Goal: Information Seeking & Learning: Learn about a topic

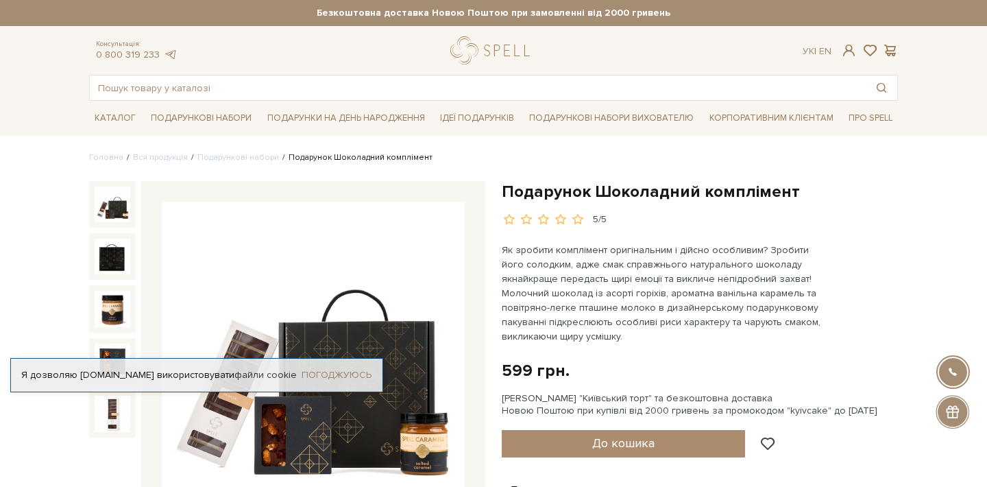
click at [348, 372] on link "Погоджуюсь" at bounding box center [337, 375] width 70 height 12
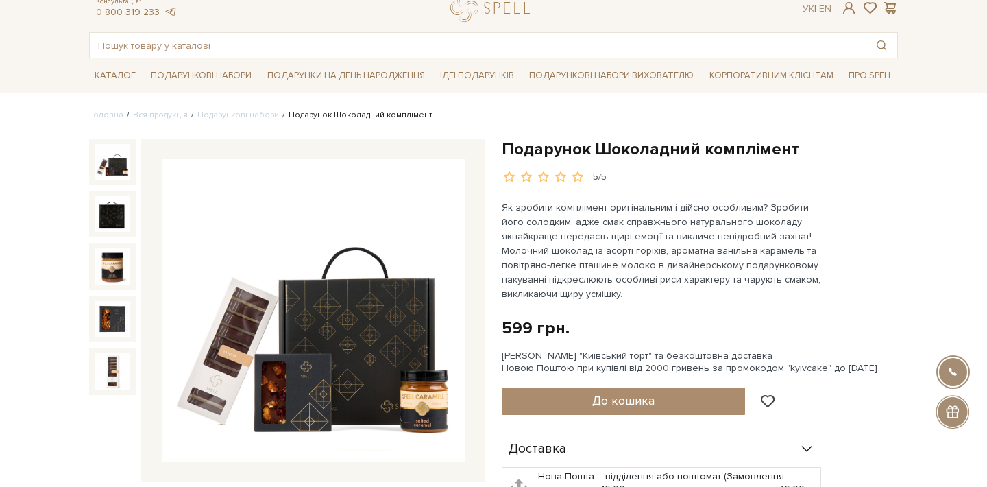
scroll to position [44, 0]
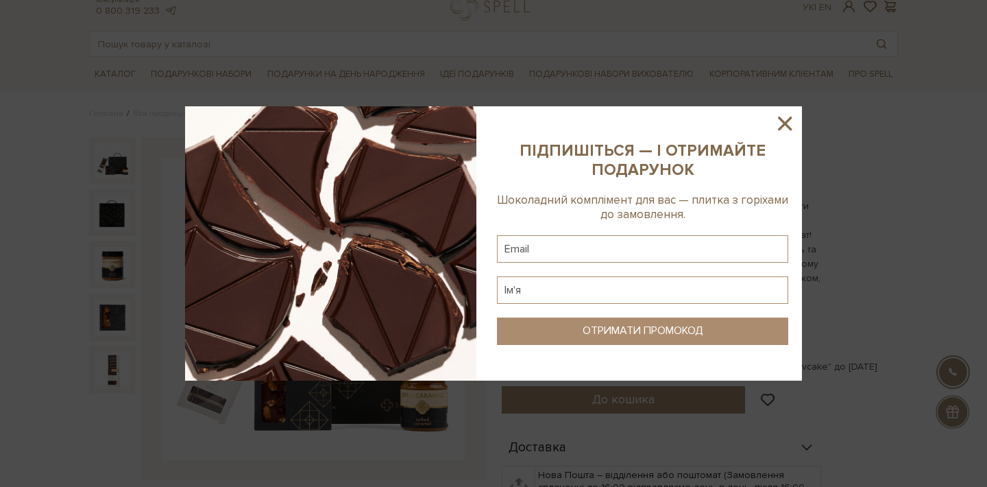
click at [782, 122] on icon at bounding box center [784, 123] width 23 height 23
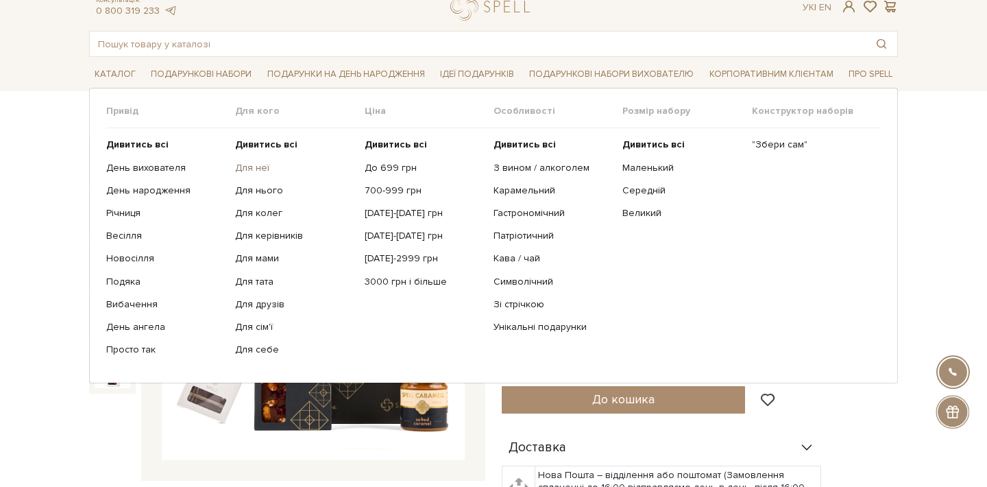
click at [254, 169] on link "Для неї" at bounding box center [294, 168] width 119 height 12
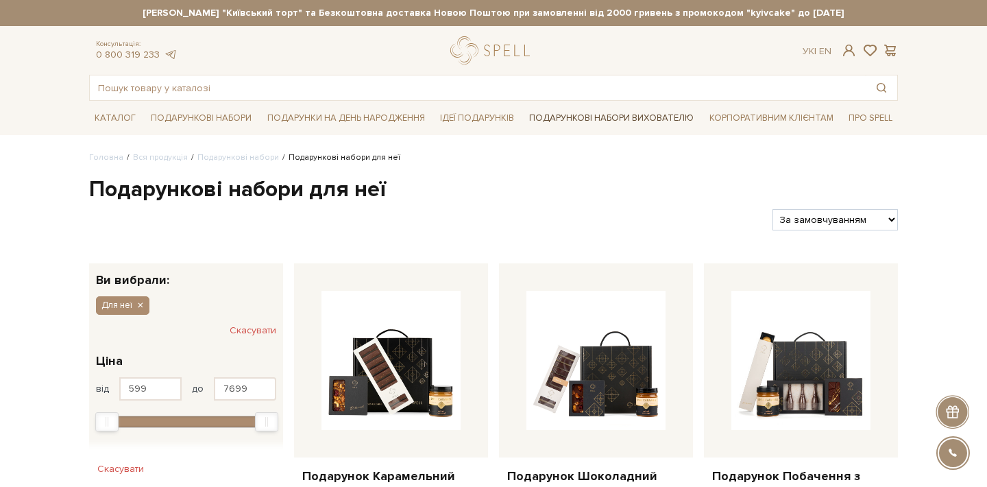
click at [584, 113] on link "Подарункові набори вихователю" at bounding box center [612, 117] width 176 height 23
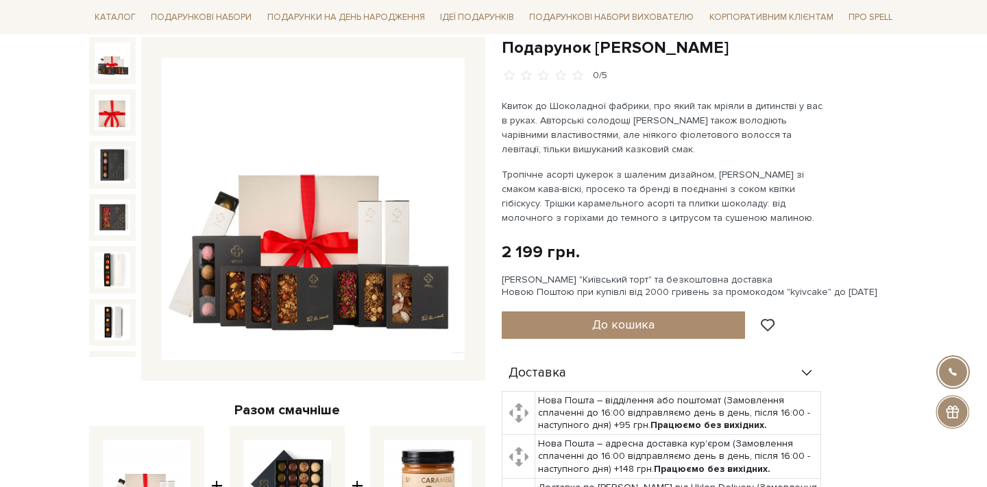
scroll to position [66, 0]
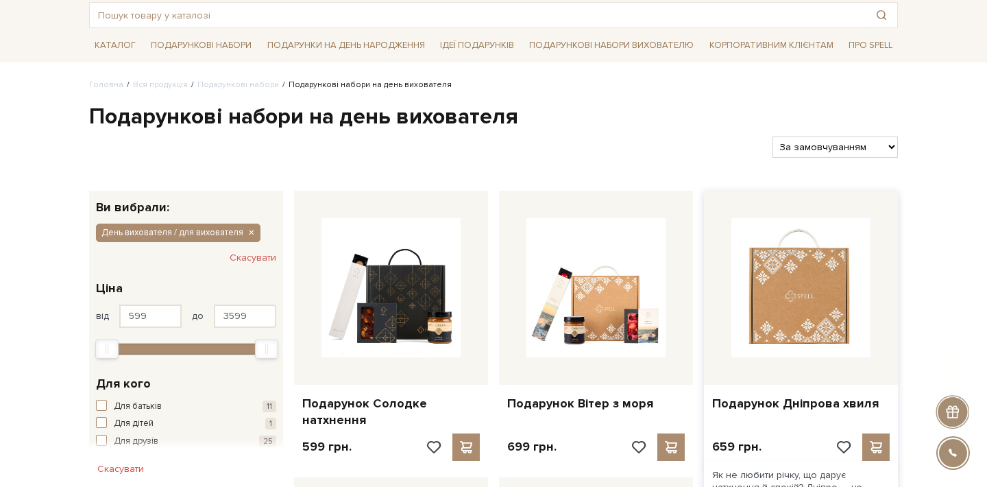
scroll to position [75, 0]
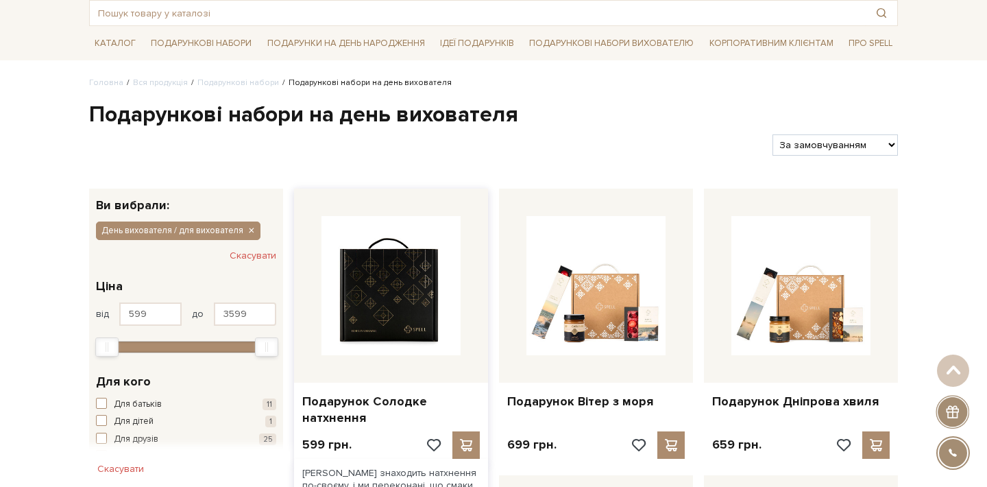
click at [400, 292] on img at bounding box center [391, 285] width 139 height 139
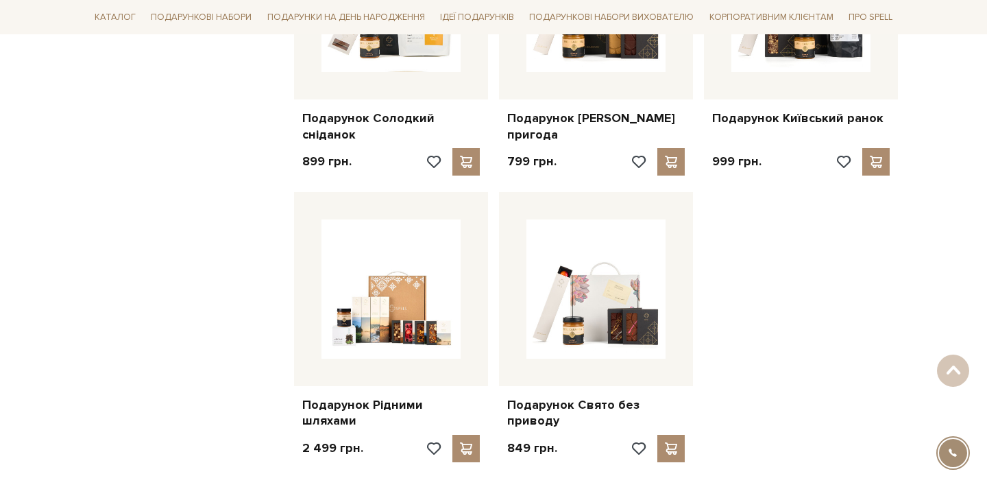
scroll to position [1532, 0]
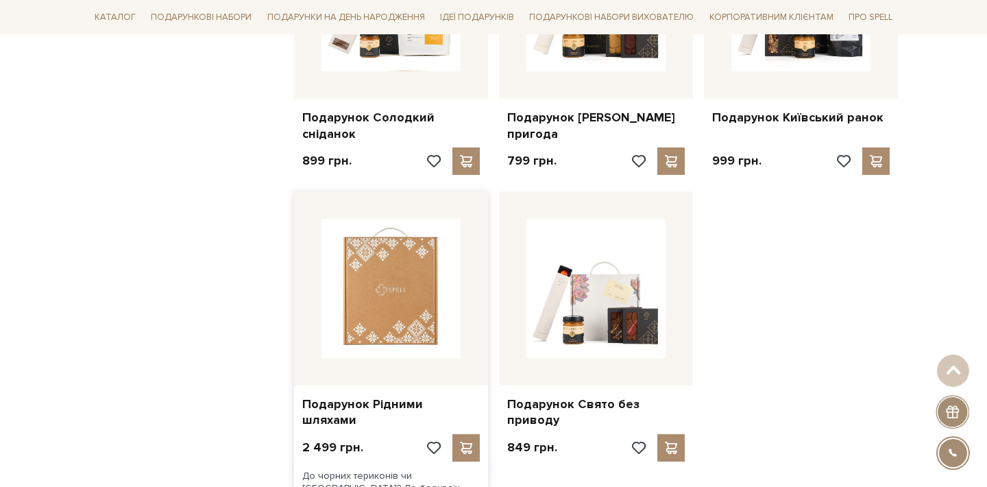
click at [418, 285] on img at bounding box center [391, 288] width 139 height 139
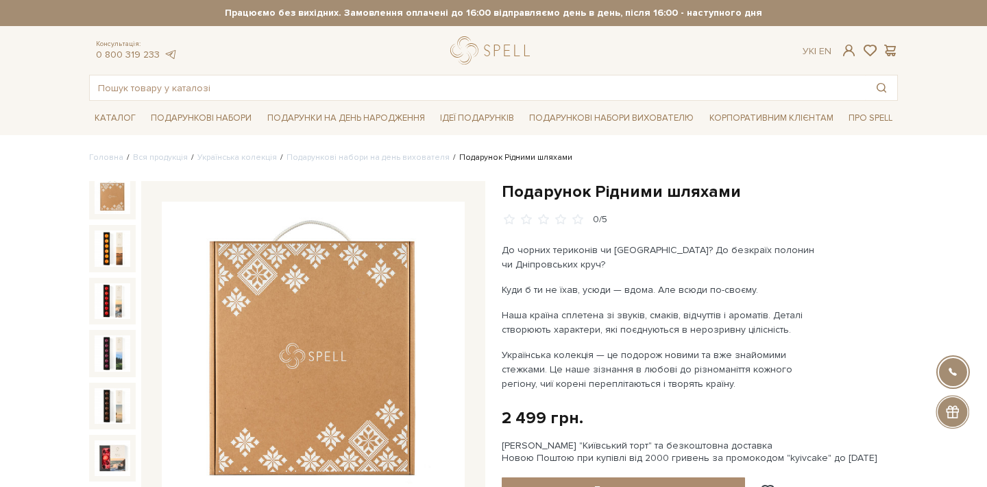
scroll to position [62, 0]
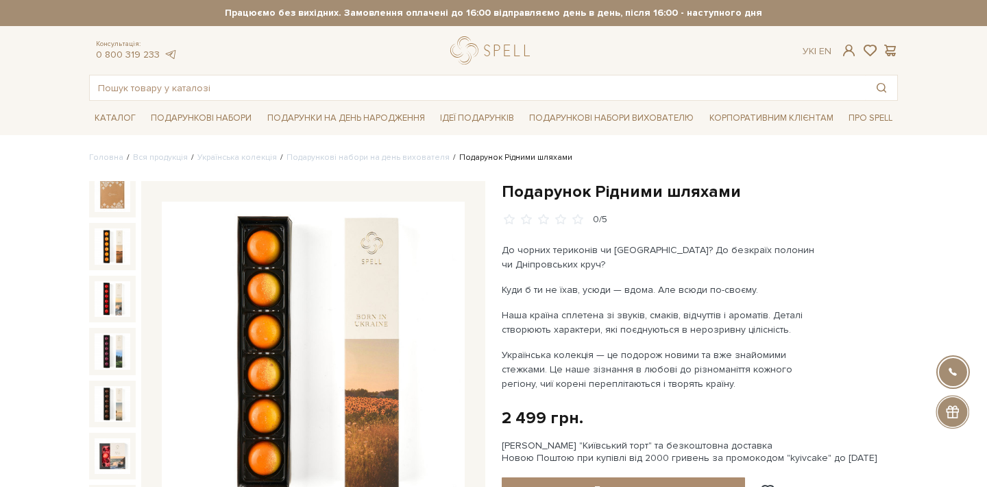
click at [123, 245] on img at bounding box center [113, 246] width 36 height 36
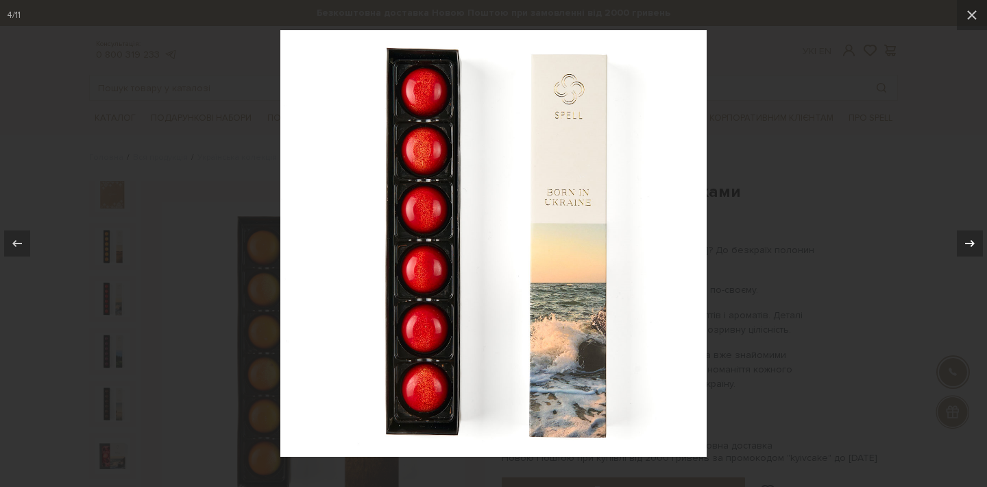
click at [965, 248] on icon at bounding box center [970, 243] width 16 height 16
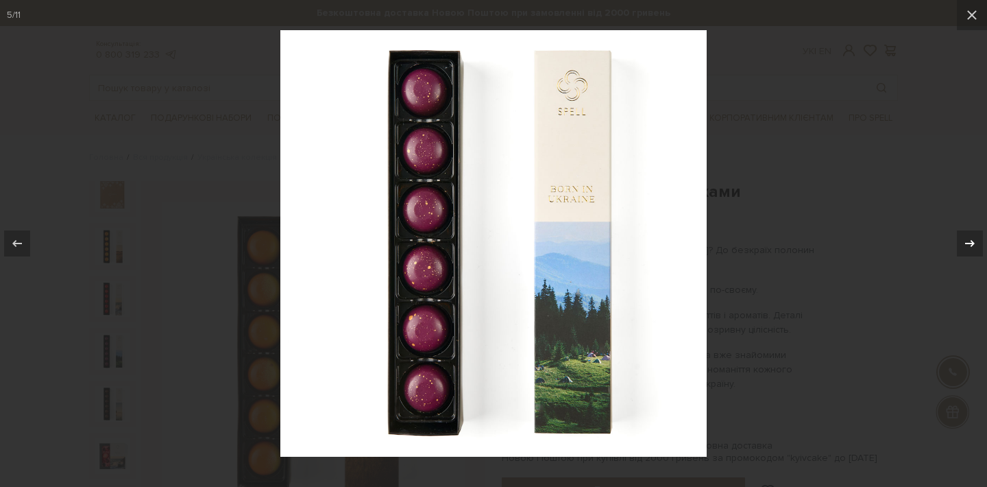
click at [965, 248] on icon at bounding box center [970, 243] width 16 height 16
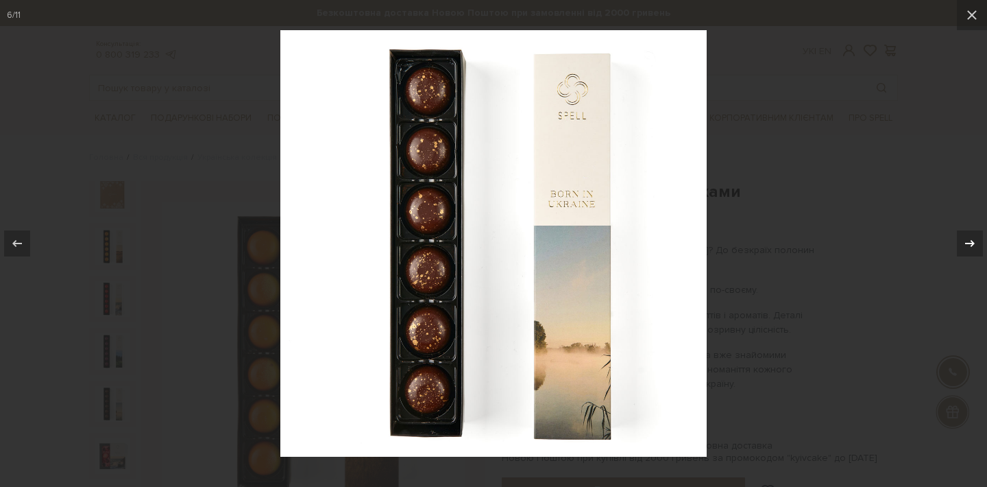
click at [965, 248] on icon at bounding box center [970, 243] width 16 height 16
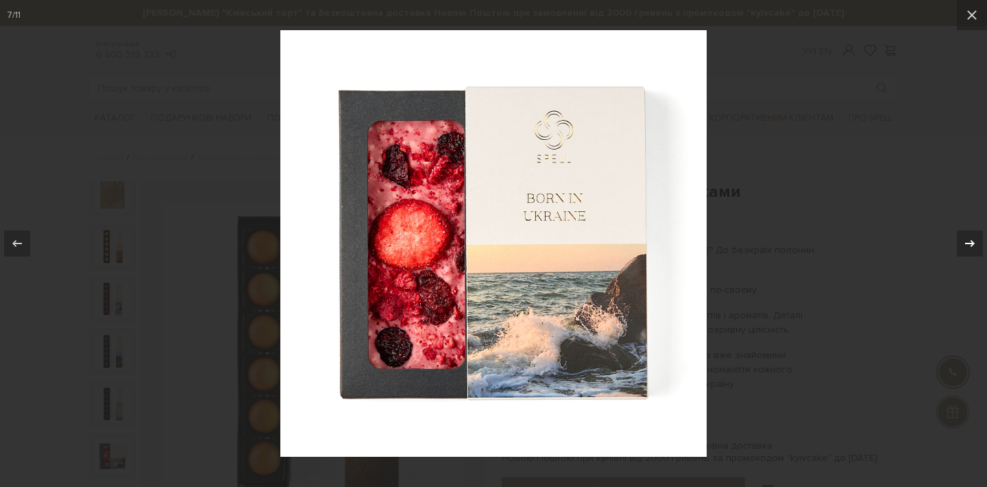
click at [965, 248] on icon at bounding box center [970, 243] width 16 height 16
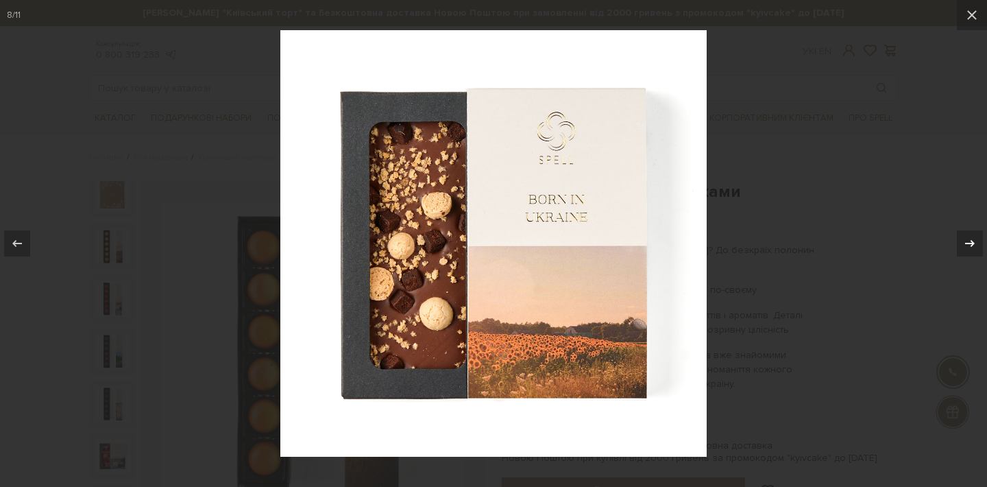
click at [965, 248] on icon at bounding box center [970, 243] width 16 height 16
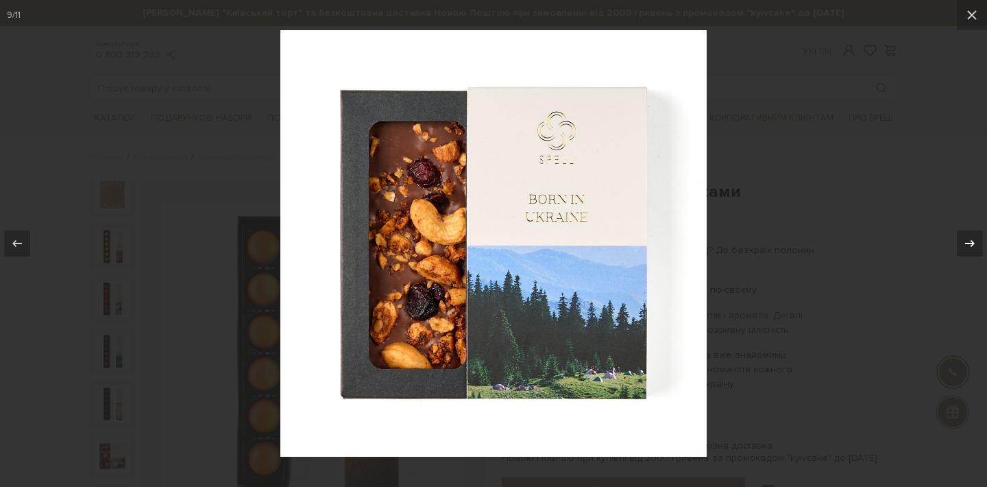
click at [965, 248] on icon at bounding box center [970, 243] width 16 height 16
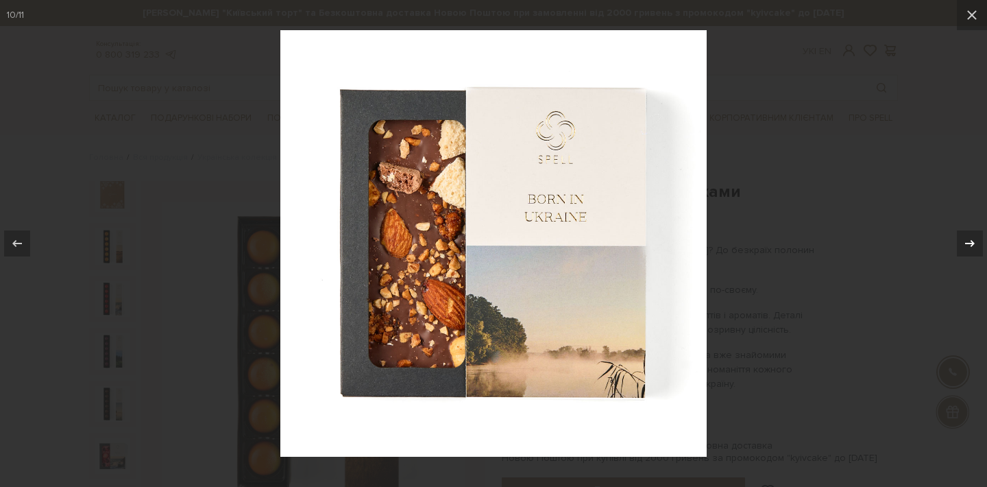
click at [965, 248] on icon at bounding box center [970, 243] width 16 height 16
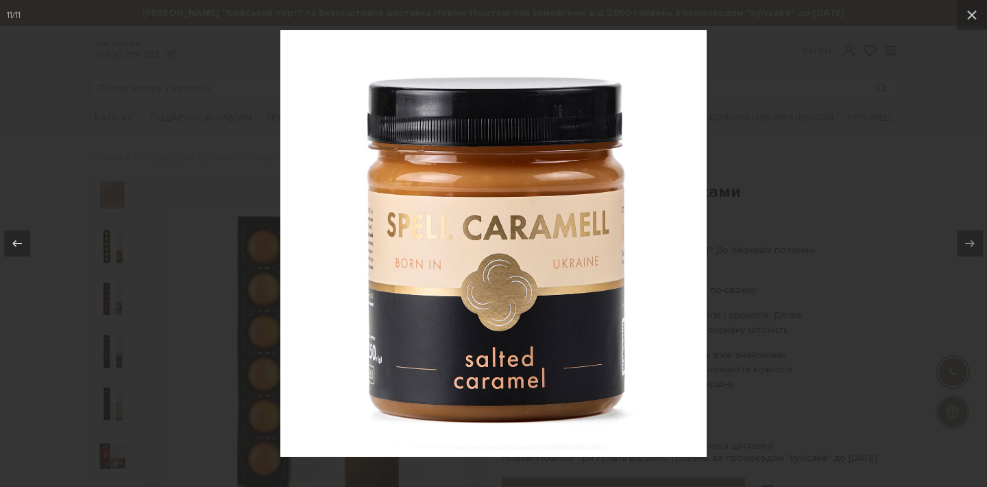
click at [887, 195] on div at bounding box center [493, 243] width 987 height 487
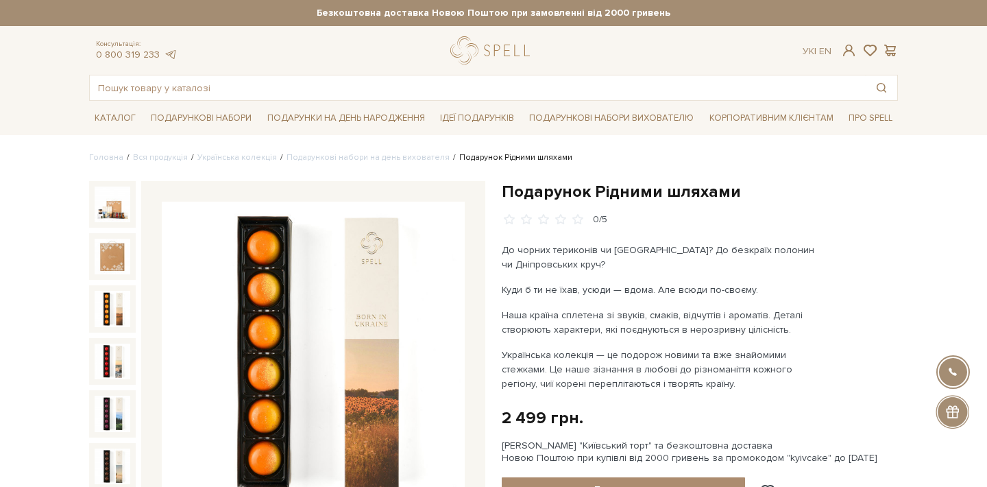
click at [119, 306] on img at bounding box center [113, 309] width 36 height 36
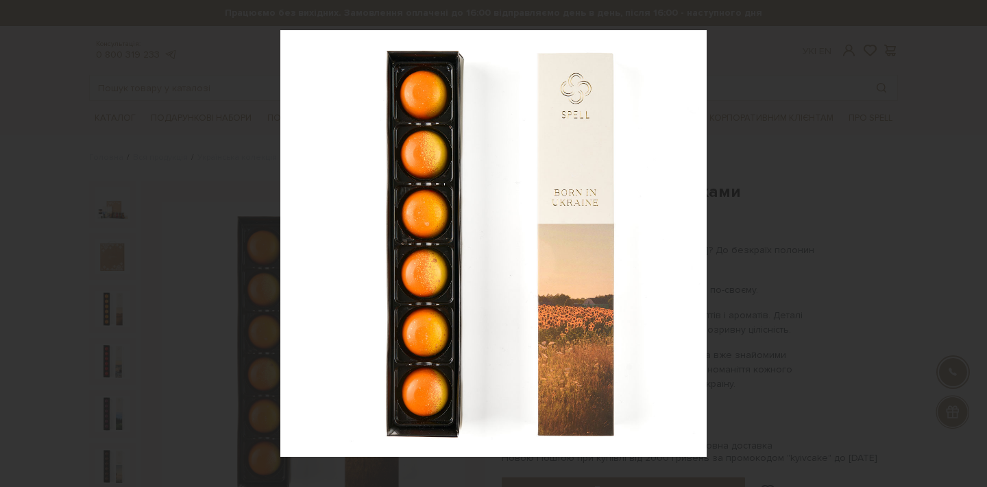
click at [209, 178] on div at bounding box center [493, 243] width 987 height 487
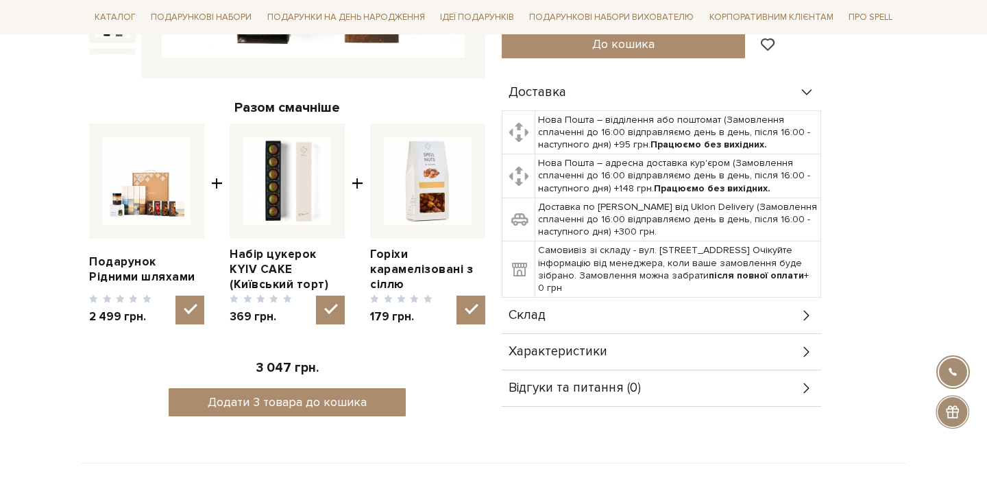
scroll to position [461, 0]
